Goal: Task Accomplishment & Management: Complete application form

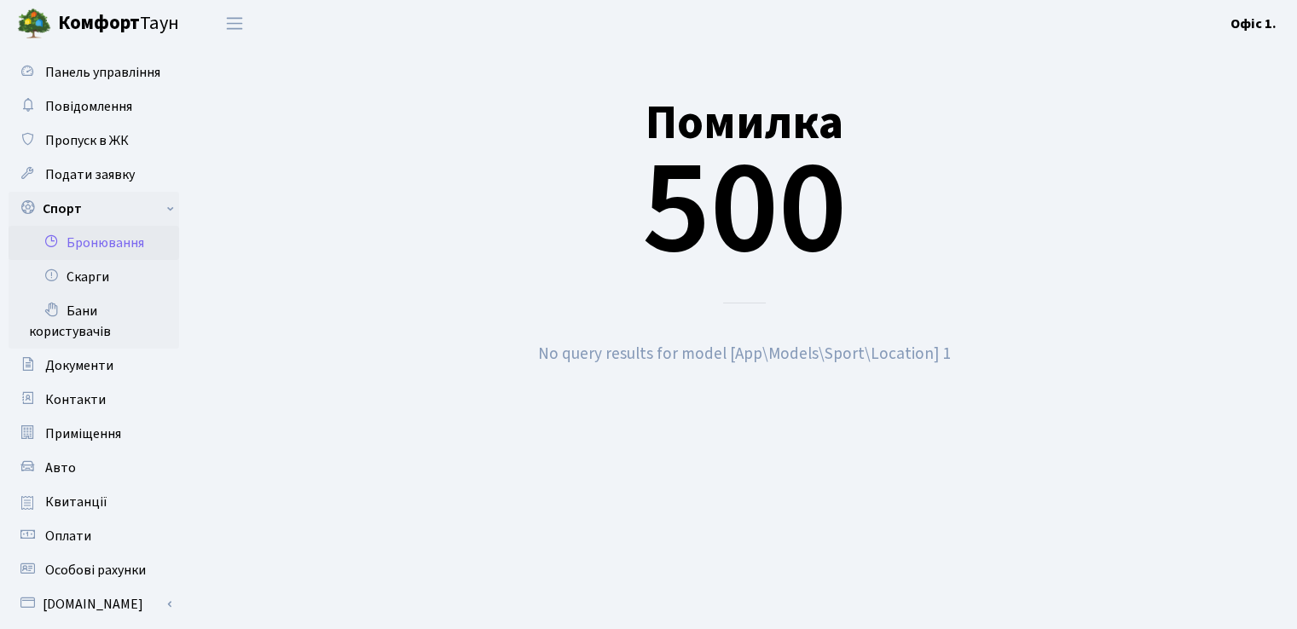
click at [88, 238] on link "Бронювання" at bounding box center [94, 243] width 171 height 34
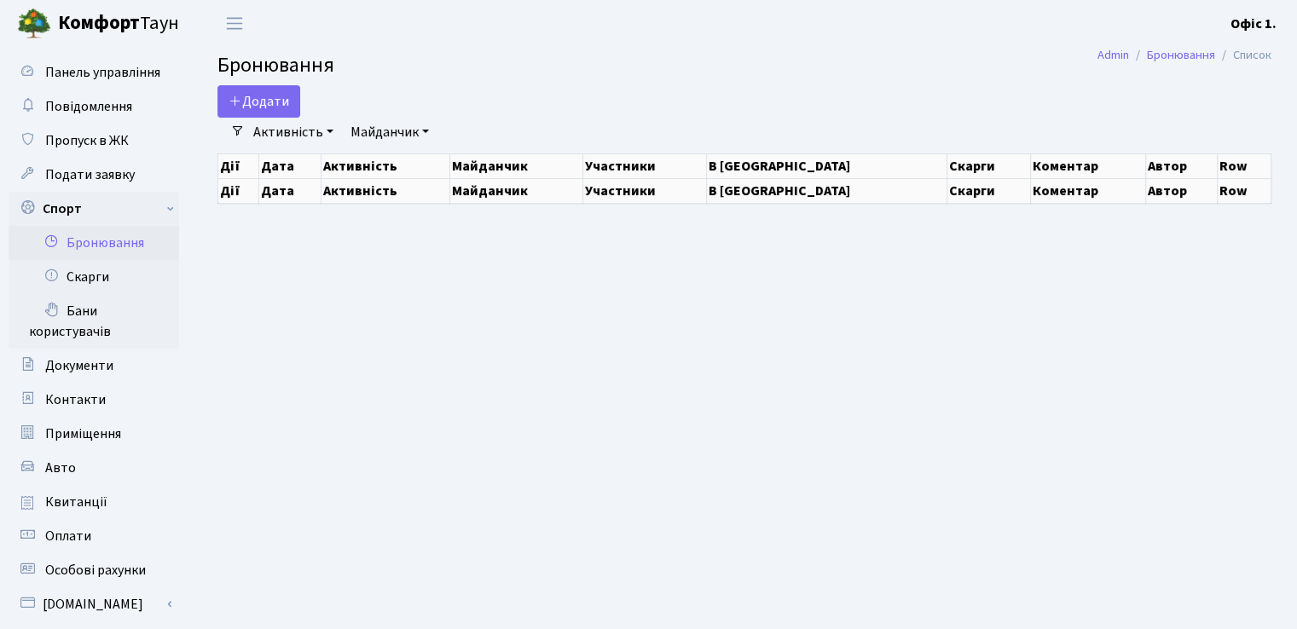
select select "25"
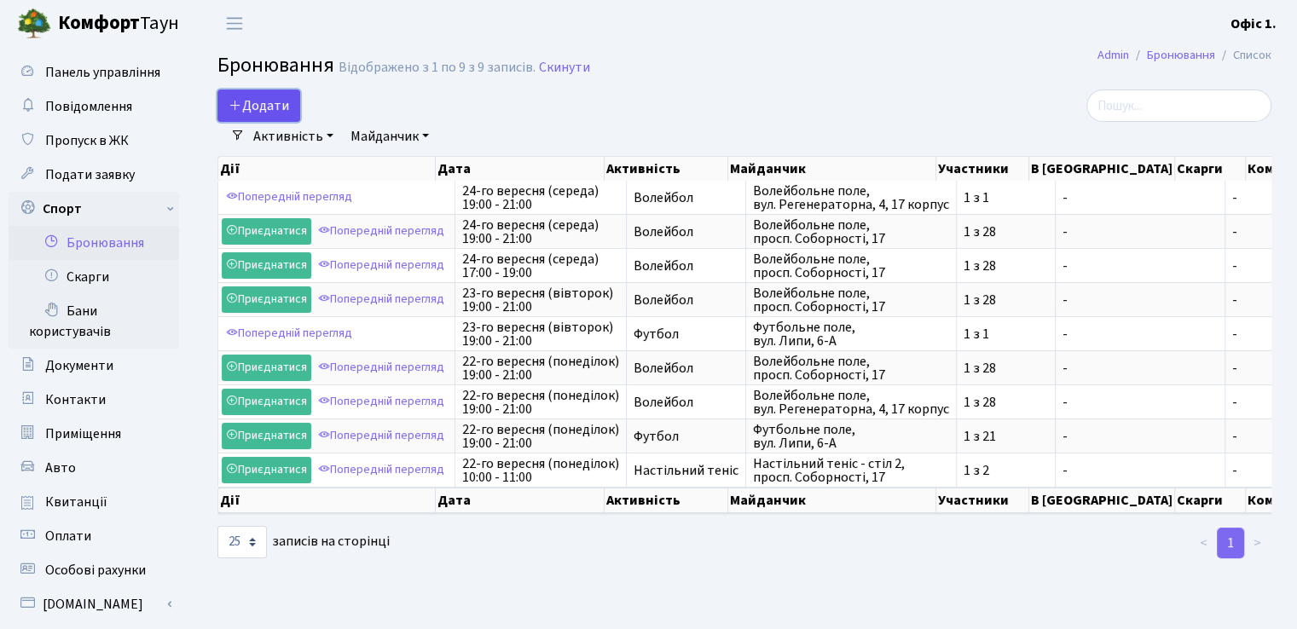
click at [270, 101] on button "Додати" at bounding box center [259, 106] width 83 height 32
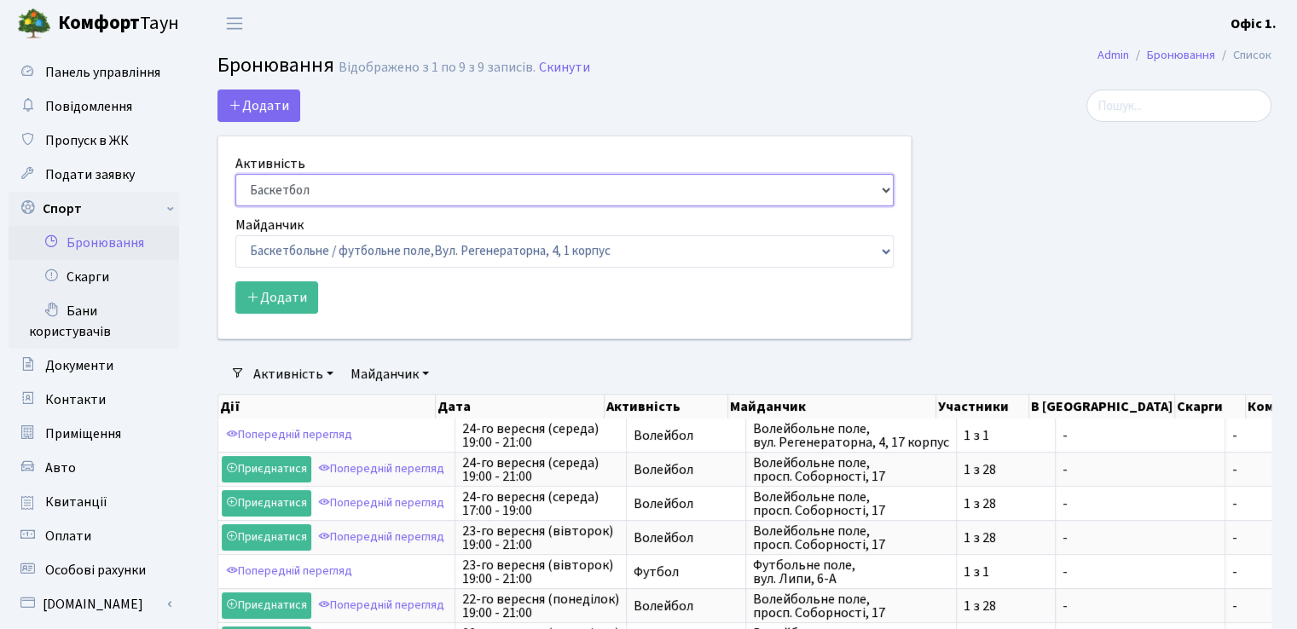
click at [888, 189] on select "Баскетбол Волейбол Йога Катання на роликах Настільний теніс Теніс Футбол Фітнес" at bounding box center [564, 190] width 658 height 32
select select "1"
click at [235, 174] on select "Баскетбол Волейбол Йога Катання на роликах Настільний теніс Теніс Футбол Фітнес" at bounding box center [564, 190] width 658 height 32
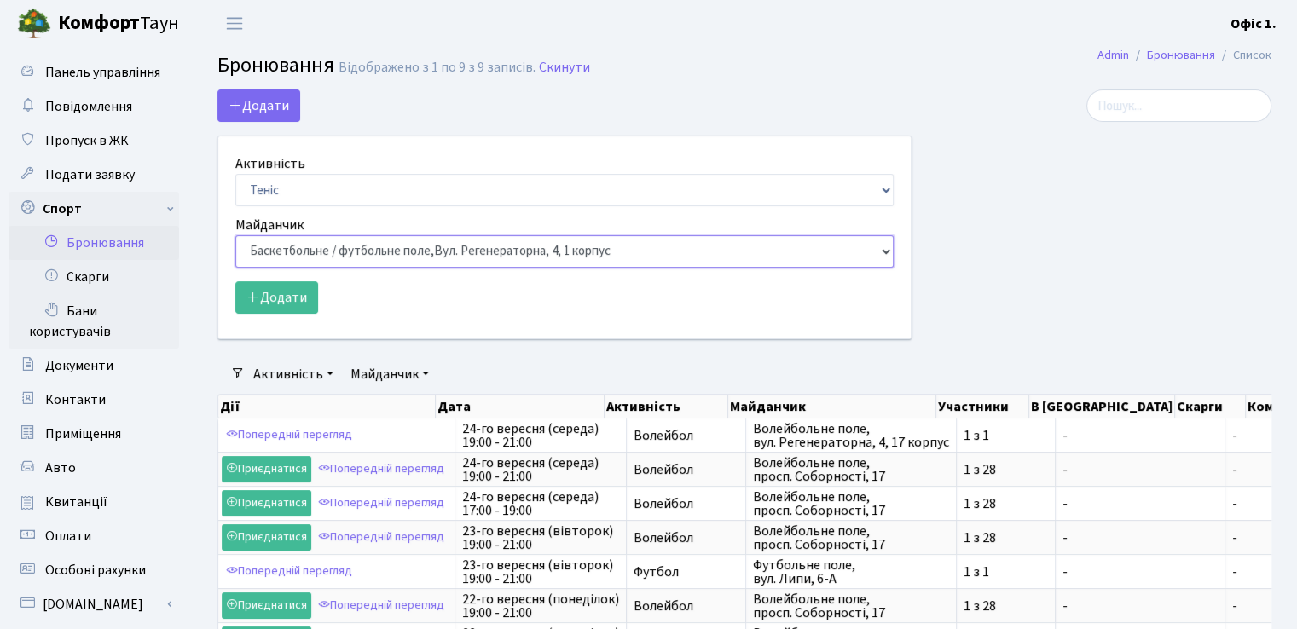
click at [885, 254] on select "Баскетбольне / футбольне поле, Вул. Регенераторна, 4, 1 корпус Баскетбольне пол…" at bounding box center [564, 251] width 658 height 32
click at [1059, 273] on div at bounding box center [1105, 225] width 360 height 270
click at [885, 248] on select "Баскетбольне / футбольне поле, Вул. Регенераторна, 4, 1 корпус Баскетбольне пол…" at bounding box center [564, 251] width 658 height 32
click at [1013, 252] on div at bounding box center [1105, 225] width 360 height 270
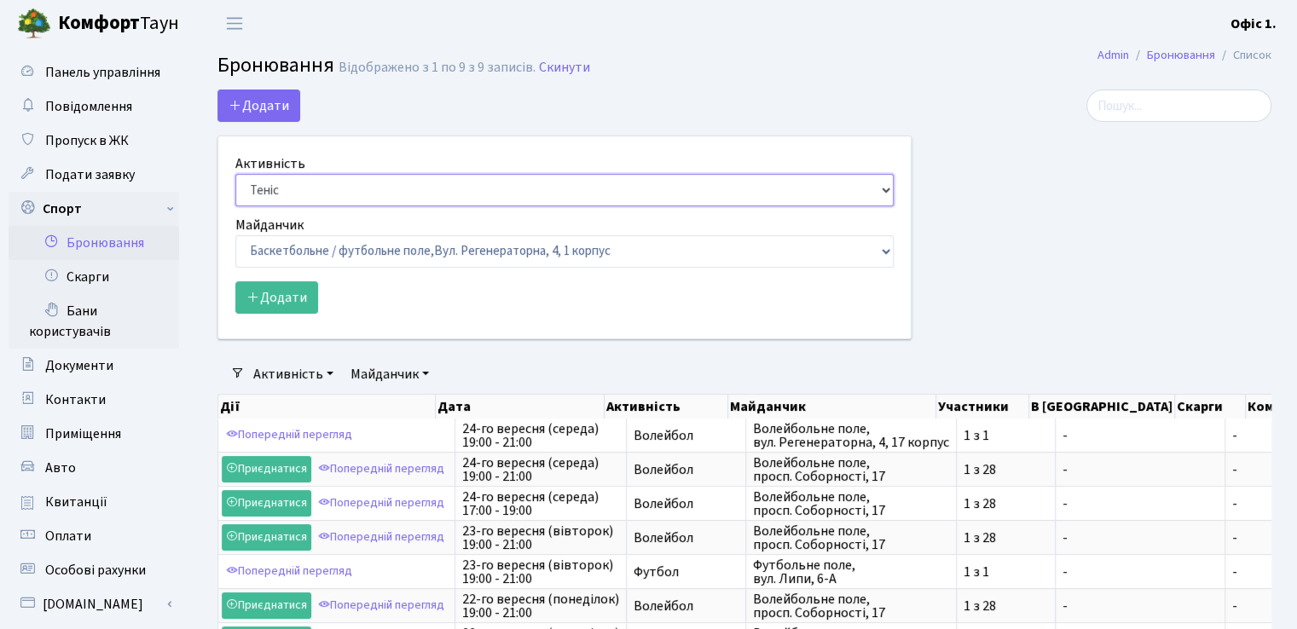
click at [884, 189] on select "Баскетбол Волейбол Йога Катання на роликах Настільний теніс Теніс Футбол Фітнес" at bounding box center [564, 190] width 658 height 32
click at [235, 174] on select "Баскетбол Волейбол Йога Катання на роликах Настільний теніс Теніс Футбол Фітнес" at bounding box center [564, 190] width 658 height 32
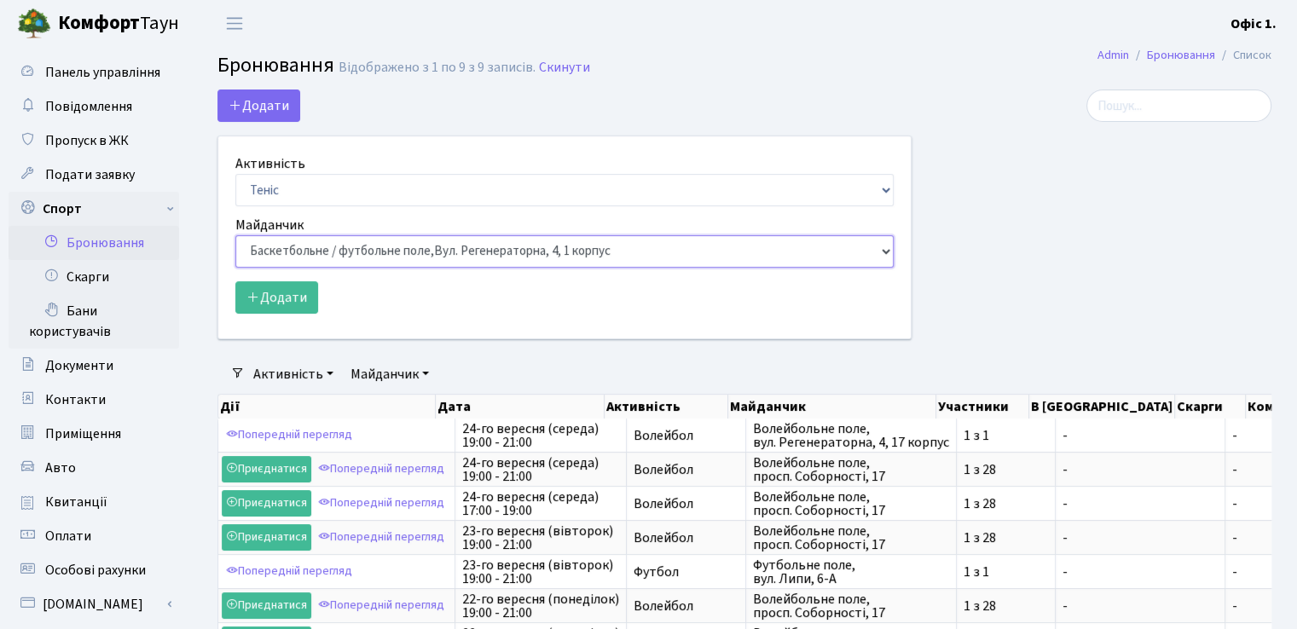
click at [882, 251] on select "Баскетбольне / футбольне поле, Вул. Регенераторна, 4, 1 корпус Баскетбольне пол…" at bounding box center [564, 251] width 658 height 32
click at [1030, 316] on div at bounding box center [1105, 225] width 360 height 270
